Goal: Task Accomplishment & Management: Use online tool/utility

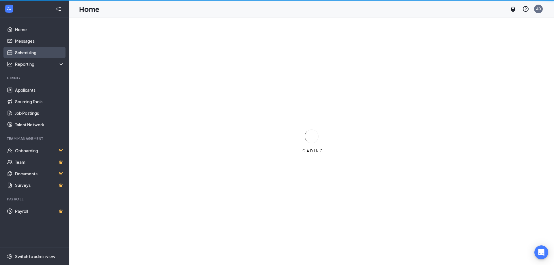
click at [38, 52] on link "Scheduling" at bounding box center [39, 53] width 49 height 12
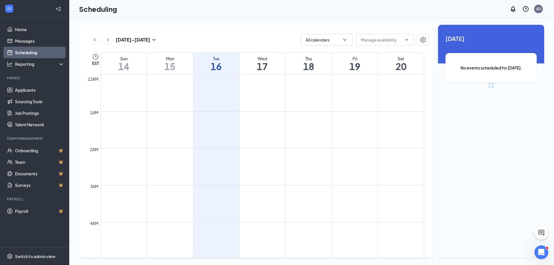
scroll to position [284, 0]
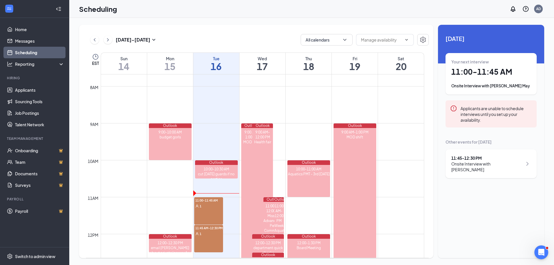
click at [203, 202] on span "11:00-11:45 AM" at bounding box center [208, 200] width 29 height 6
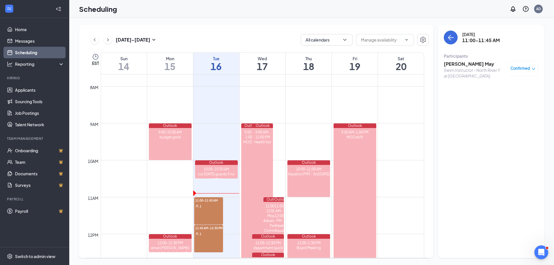
click at [466, 63] on h3 "[PERSON_NAME] May" at bounding box center [474, 64] width 61 height 6
click at [466, 63] on div at bounding box center [277, 132] width 554 height 265
click at [466, 63] on h3 "[PERSON_NAME] May" at bounding box center [474, 64] width 61 height 6
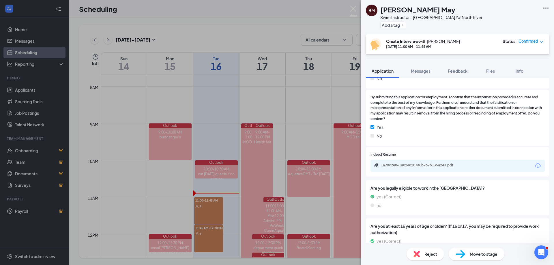
scroll to position [404, 0]
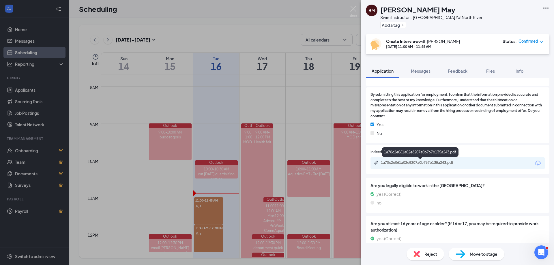
click at [419, 160] on div "1a70c2e061a02e8207a0b767b135a243.pdf" at bounding box center [457, 163] width 174 height 12
click at [422, 162] on div "1a70c2e061a02e8207a0b767b135a243.pdf" at bounding box center [421, 162] width 81 height 5
